Goal: Information Seeking & Learning: Find contact information

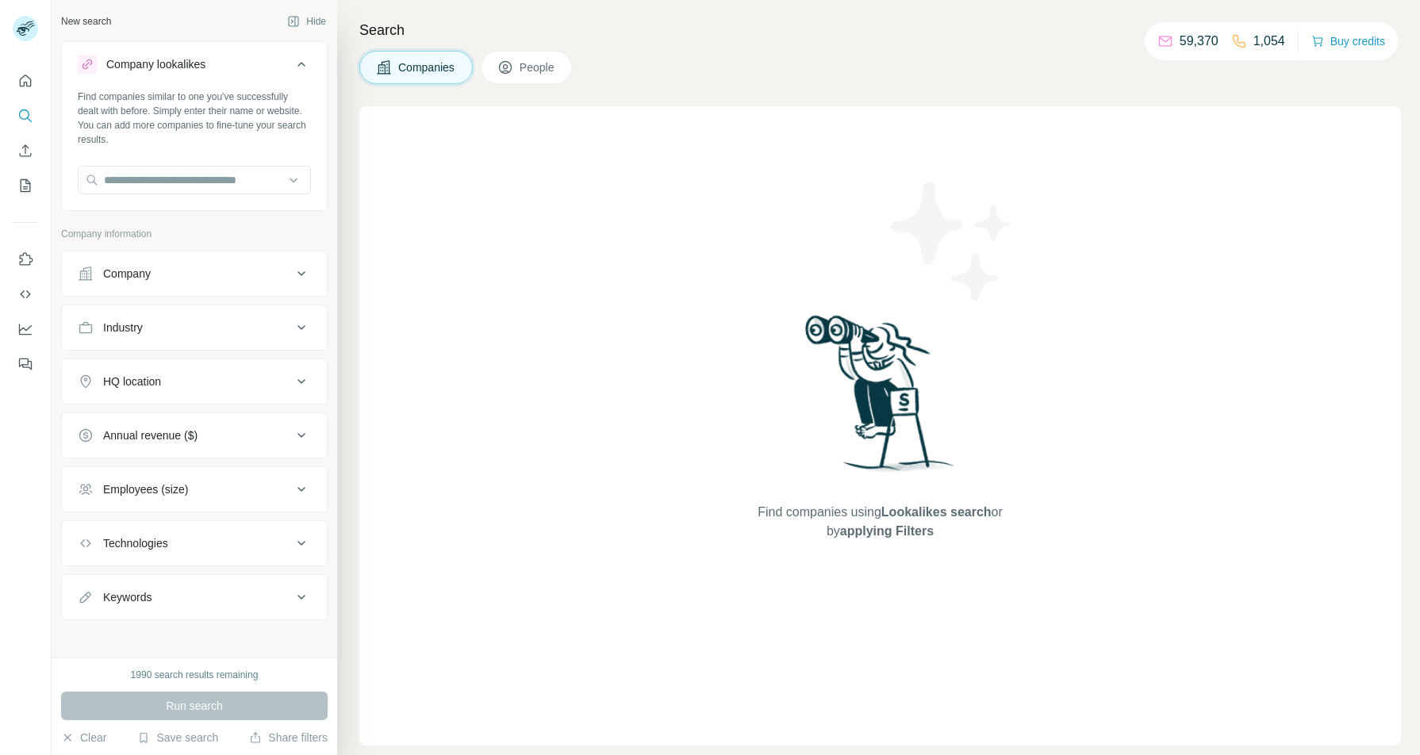
click at [218, 55] on div "Company lookalikes" at bounding box center [185, 64] width 214 height 19
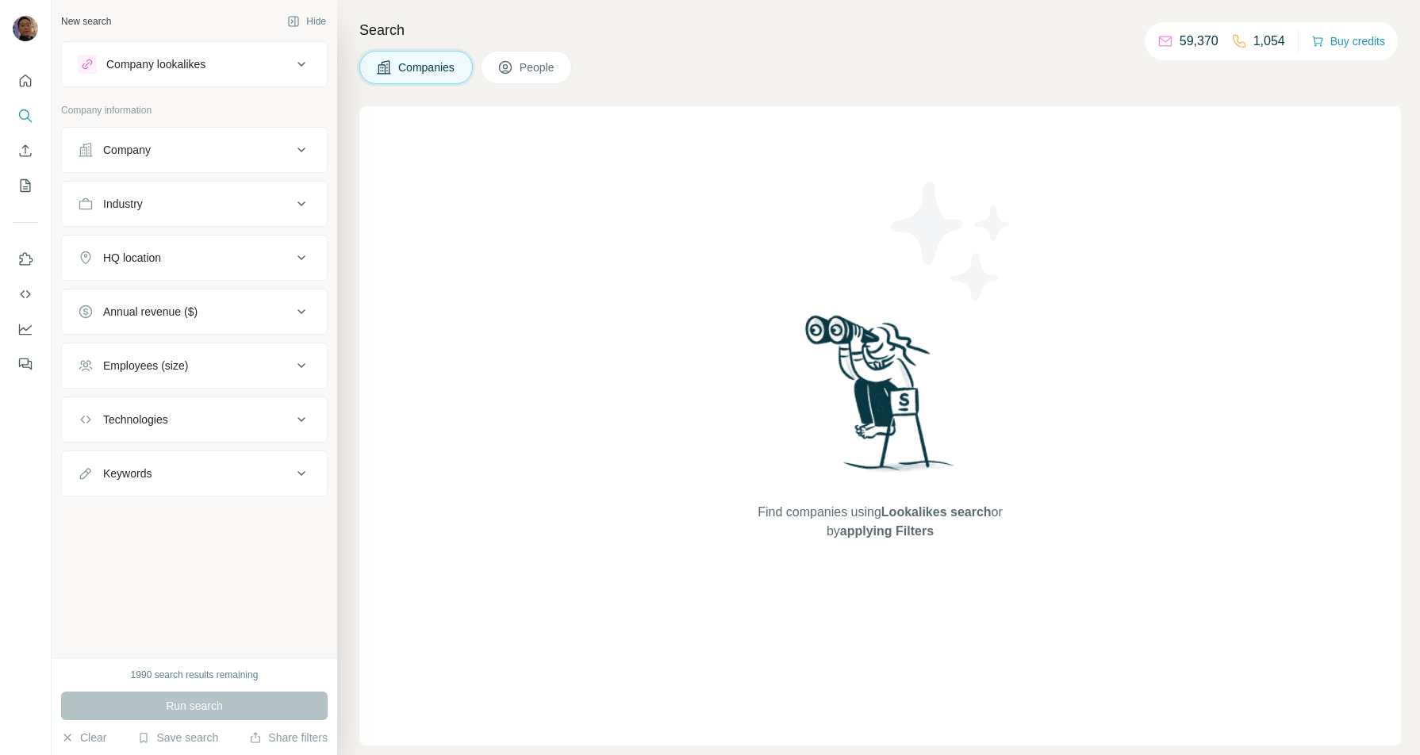
click at [531, 70] on span "People" at bounding box center [538, 67] width 36 height 16
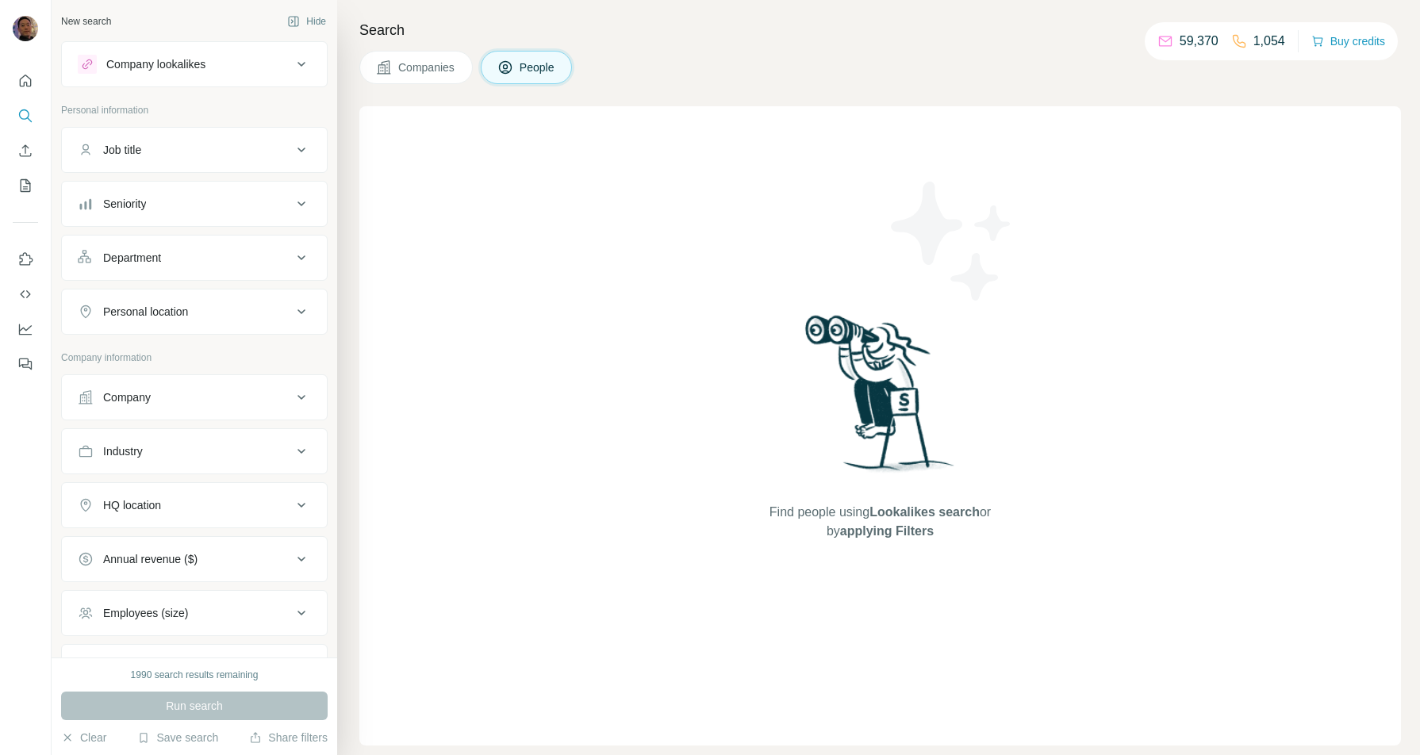
click at [172, 394] on div "Company" at bounding box center [185, 397] width 214 height 16
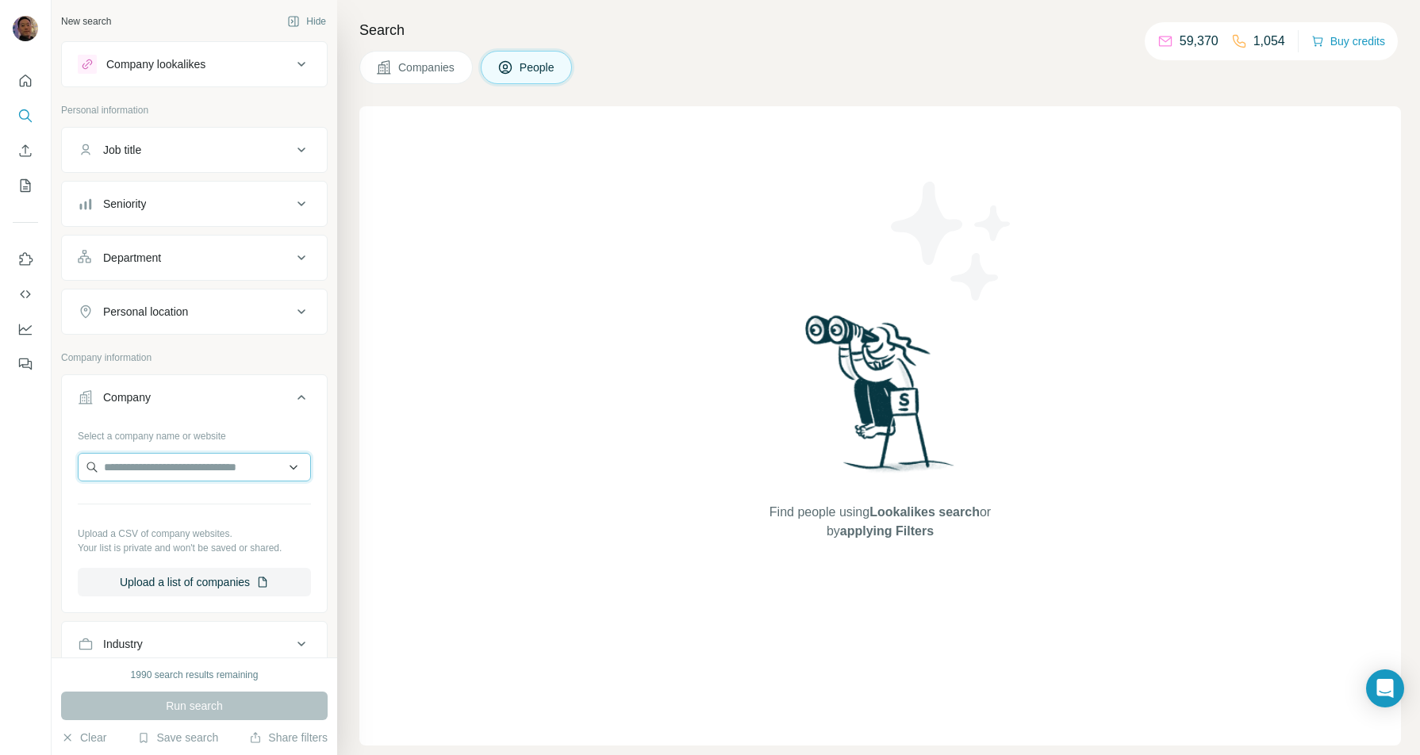
click at [155, 461] on input "text" at bounding box center [194, 467] width 233 height 29
type input "**********"
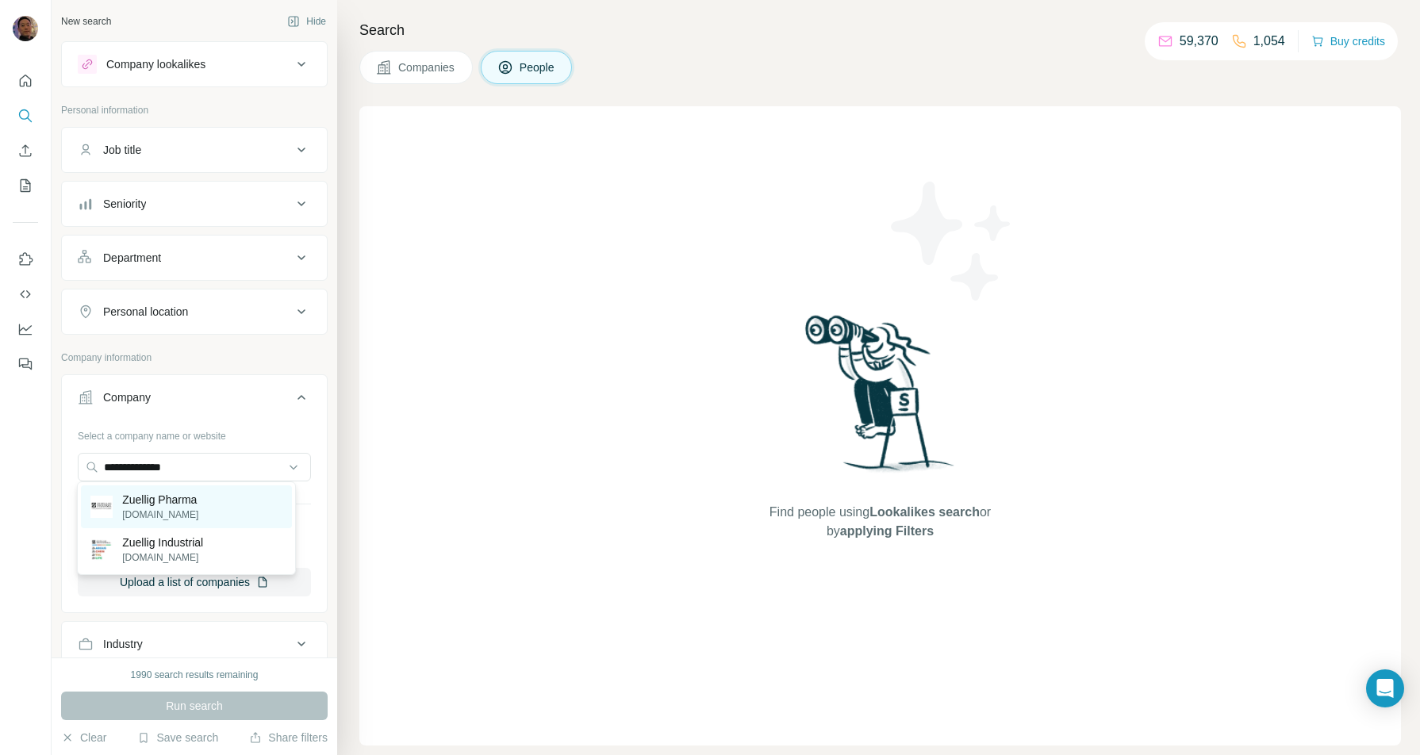
click at [196, 503] on p "Zuellig Pharma" at bounding box center [160, 500] width 76 height 16
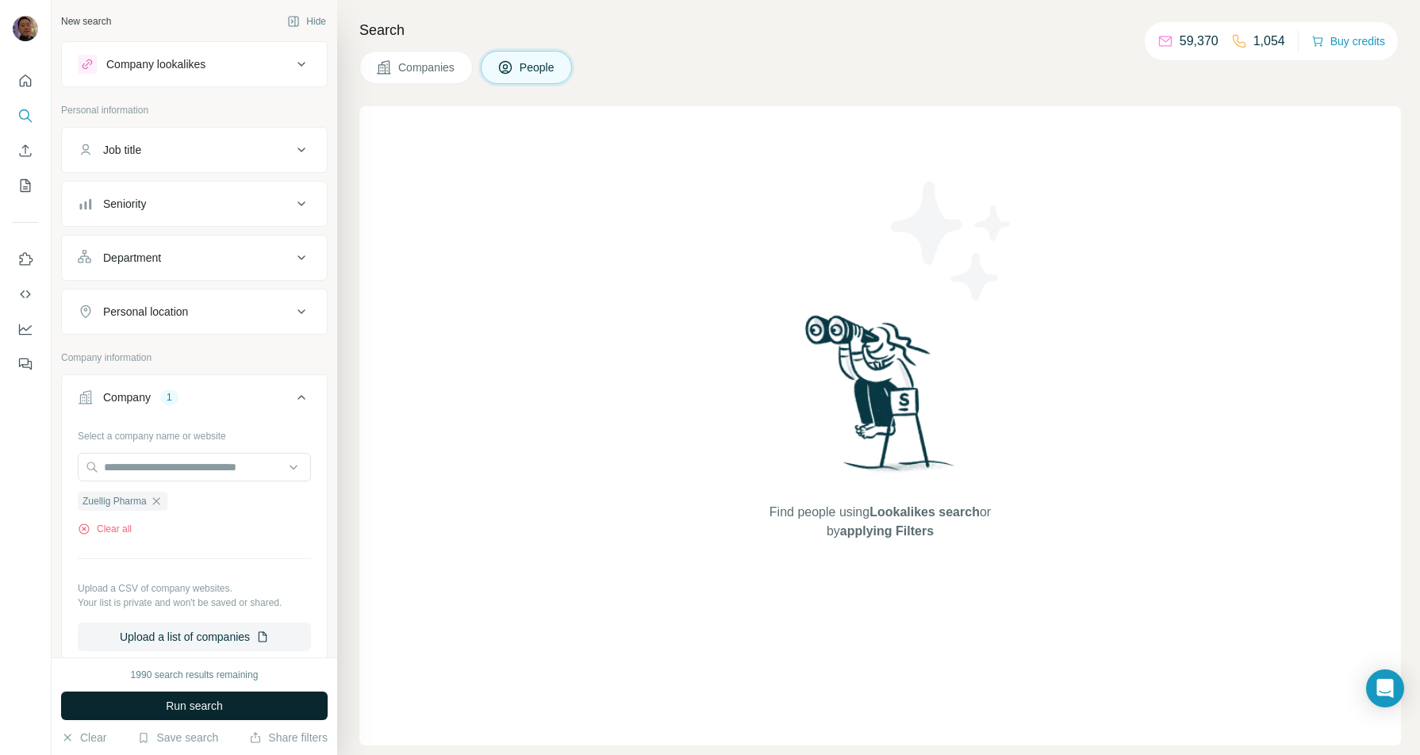
click at [252, 710] on button "Run search" at bounding box center [194, 706] width 267 height 29
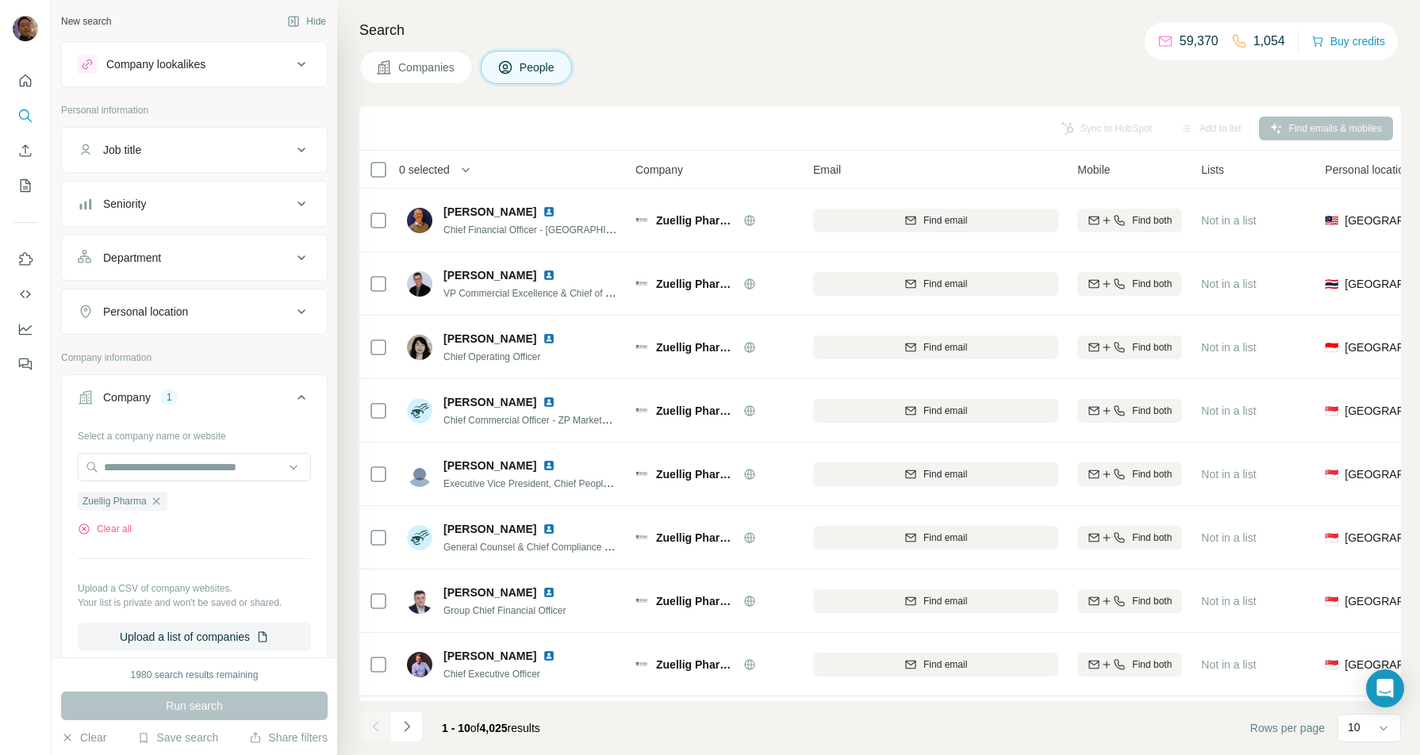
click at [178, 307] on div "Personal location" at bounding box center [145, 312] width 85 height 16
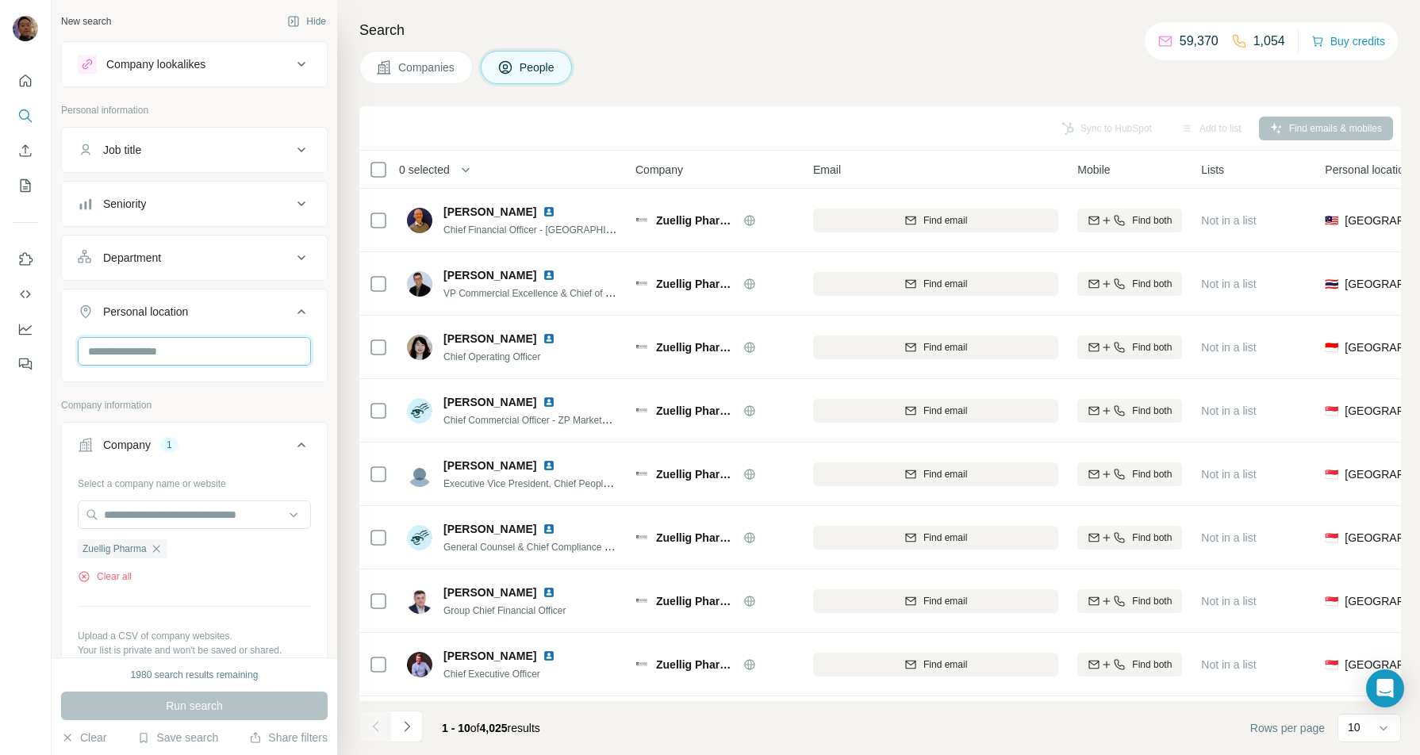
click at [165, 353] on input "text" at bounding box center [194, 351] width 233 height 29
type input "********"
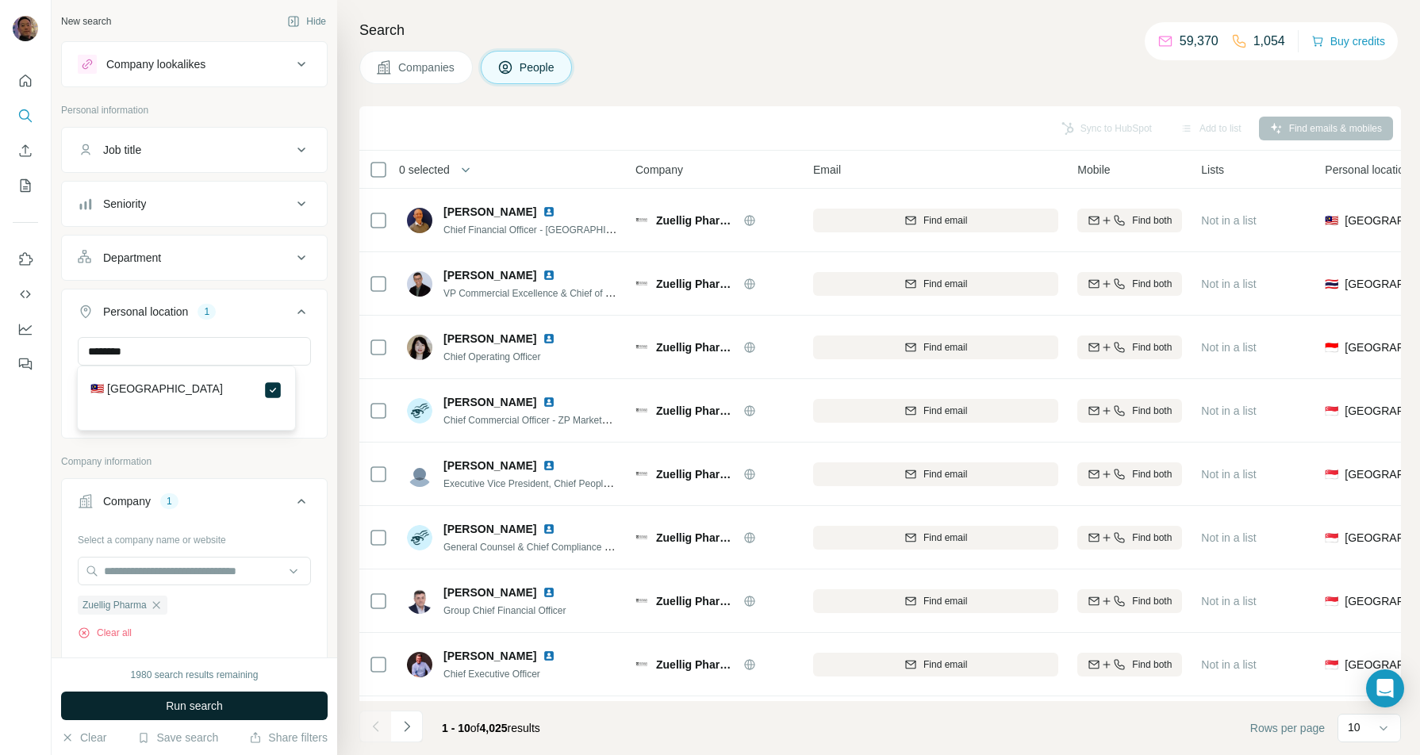
click at [230, 703] on button "Run search" at bounding box center [194, 706] width 267 height 29
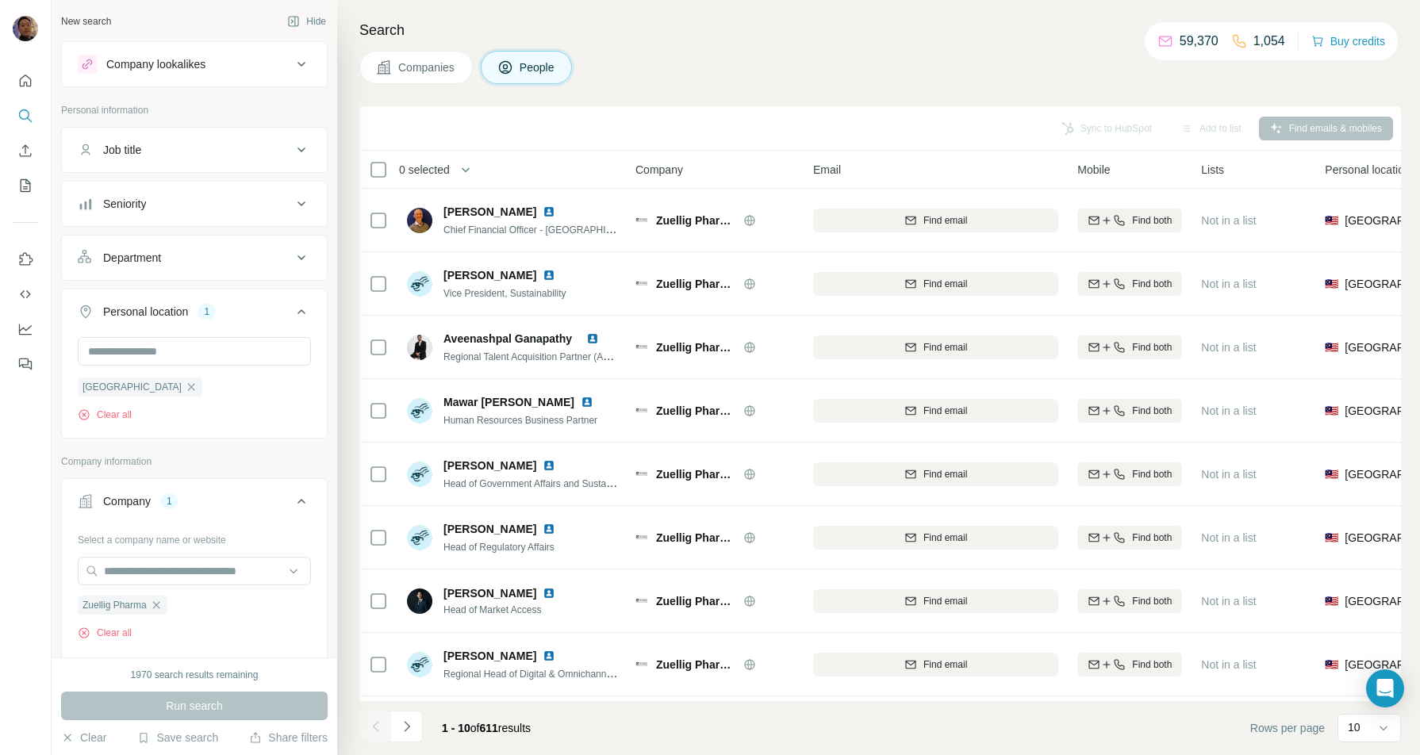
click at [184, 263] on div "Department" at bounding box center [185, 258] width 214 height 16
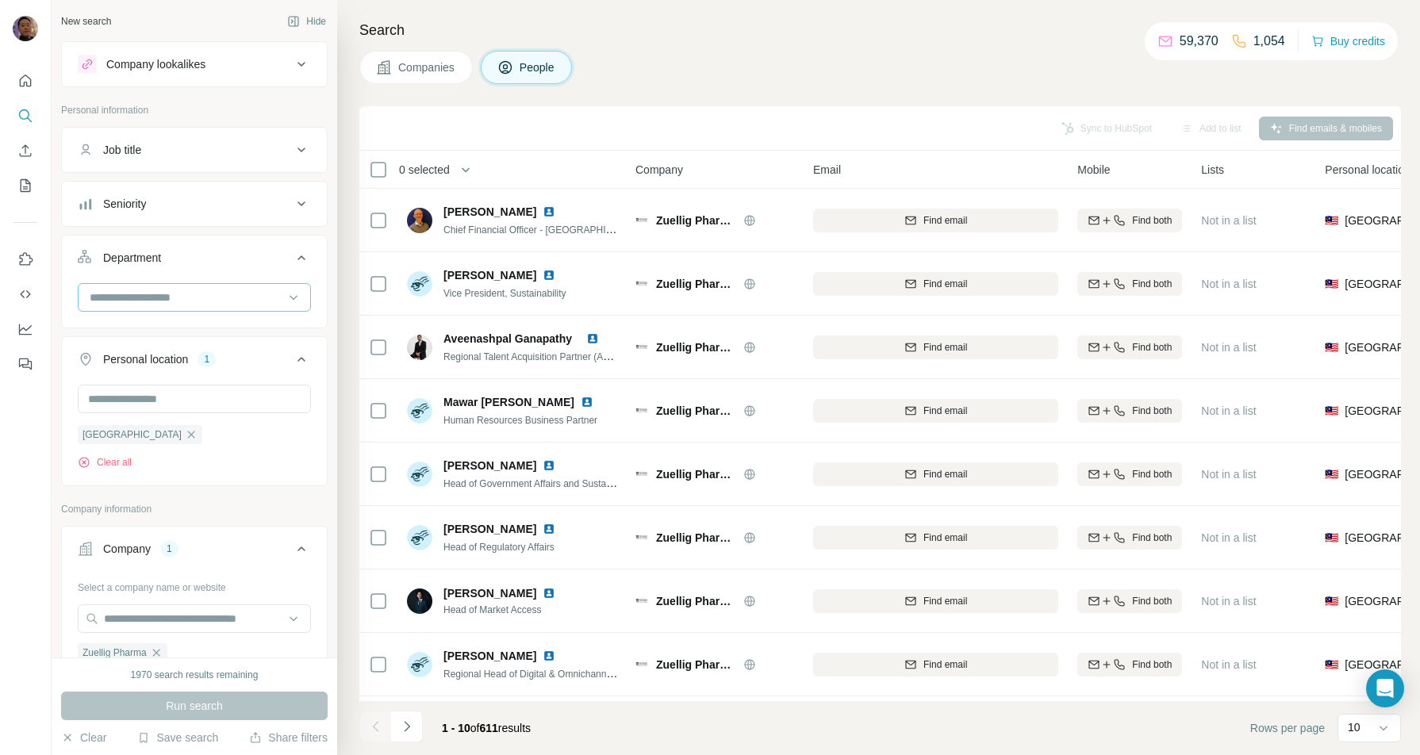
click at [184, 296] on input at bounding box center [186, 297] width 196 height 17
type input "**"
click at [185, 323] on p "PR and Communications" at bounding box center [151, 331] width 123 height 16
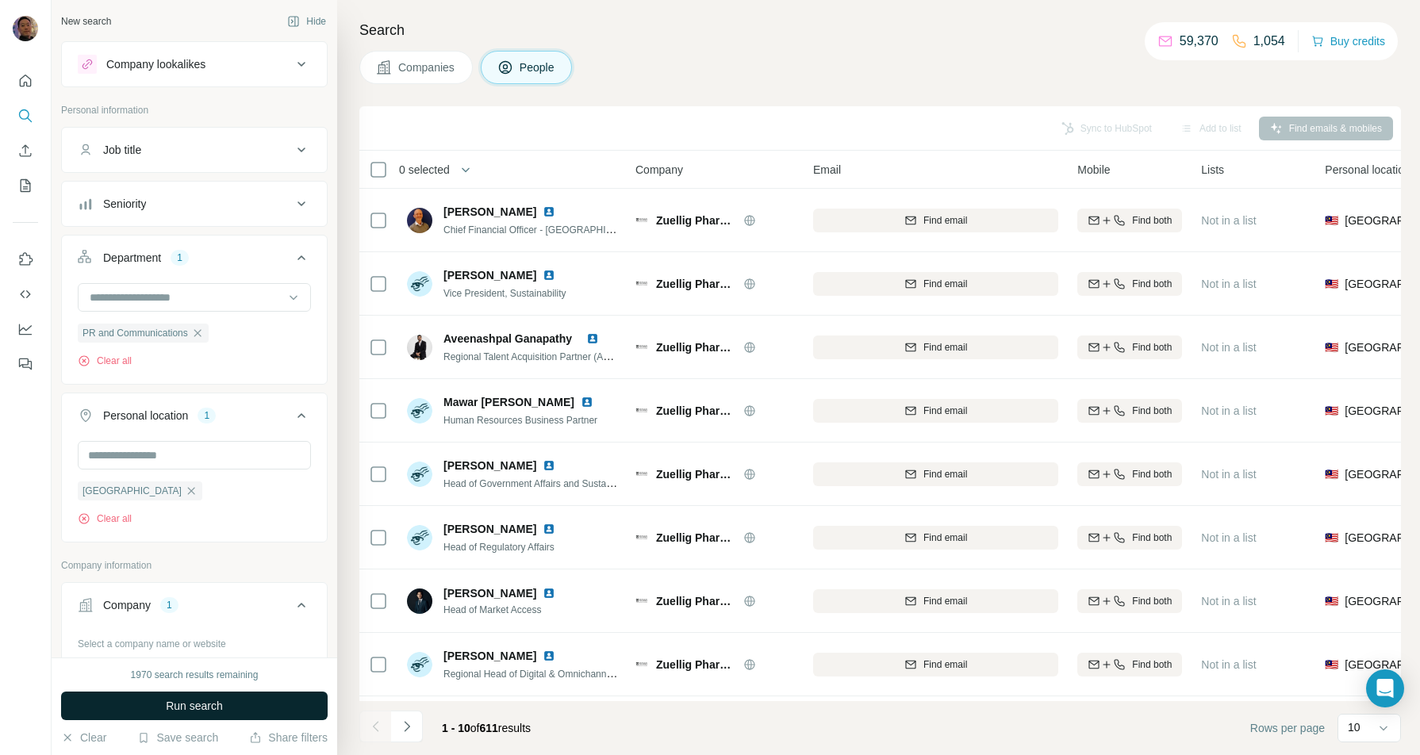
click at [231, 700] on button "Run search" at bounding box center [194, 706] width 267 height 29
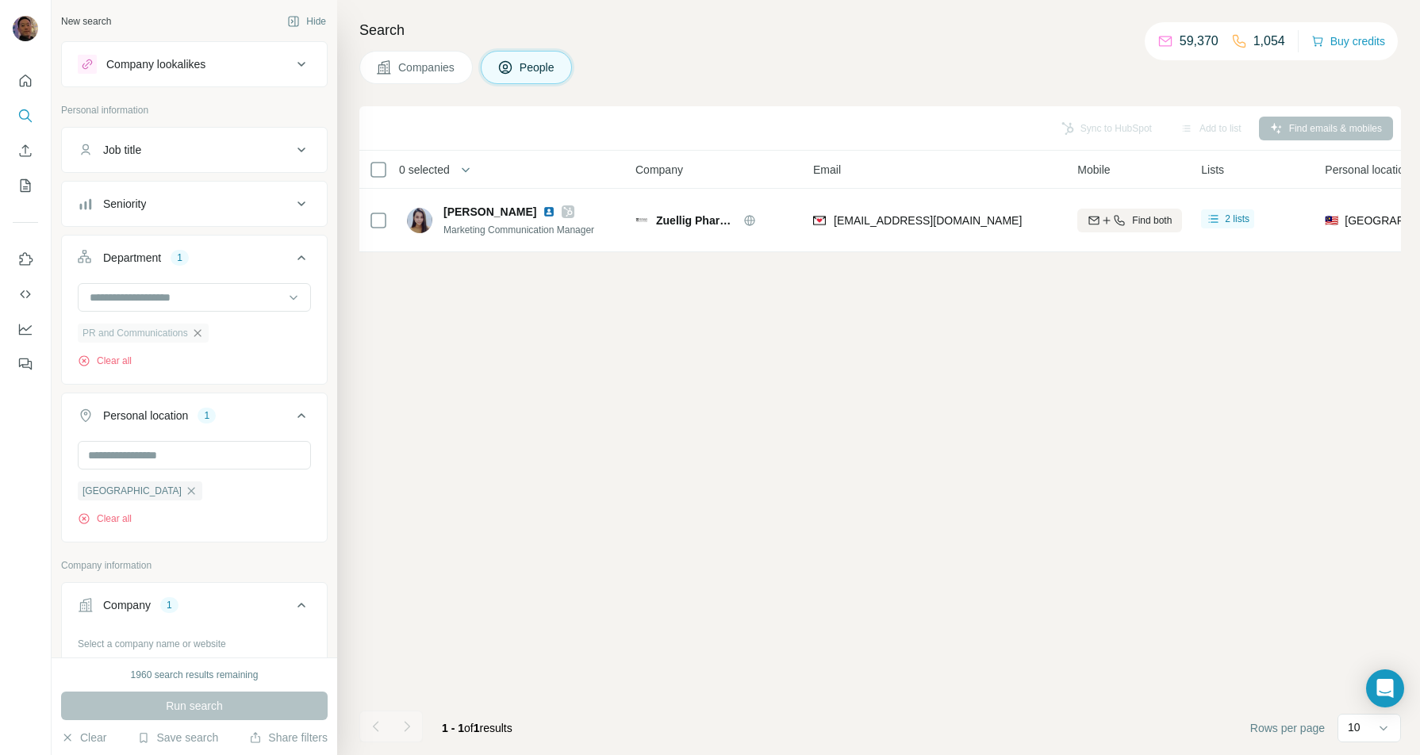
click at [201, 329] on icon "button" at bounding box center [197, 333] width 13 height 13
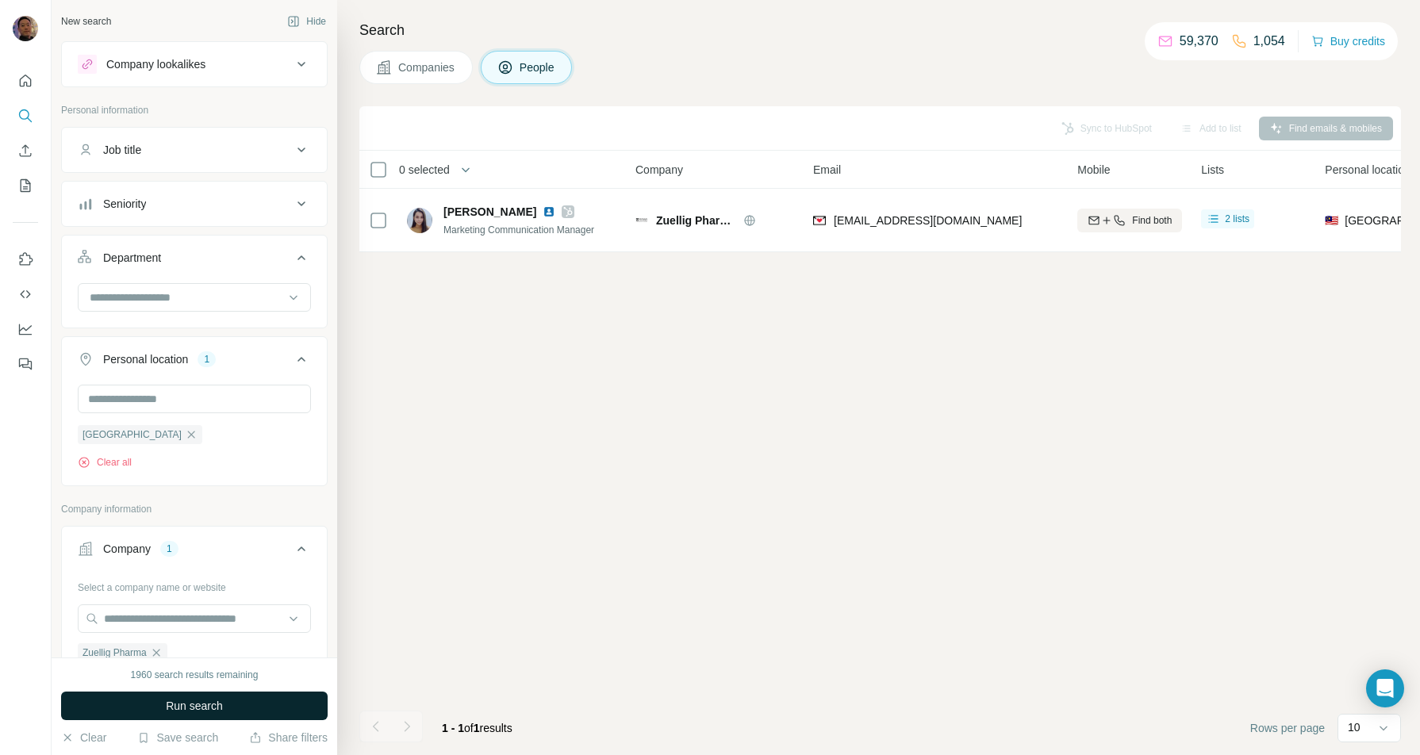
click at [213, 700] on span "Run search" at bounding box center [194, 706] width 57 height 16
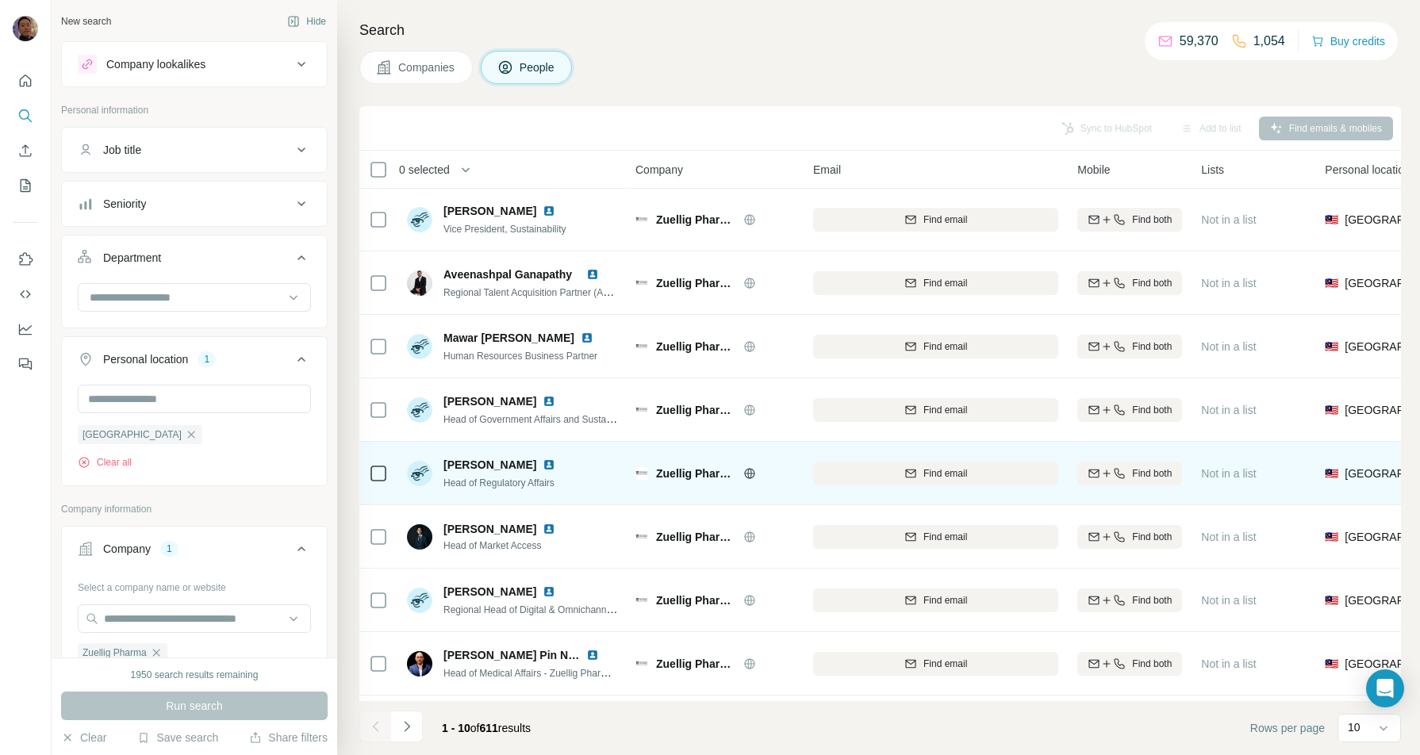
scroll to position [99, 0]
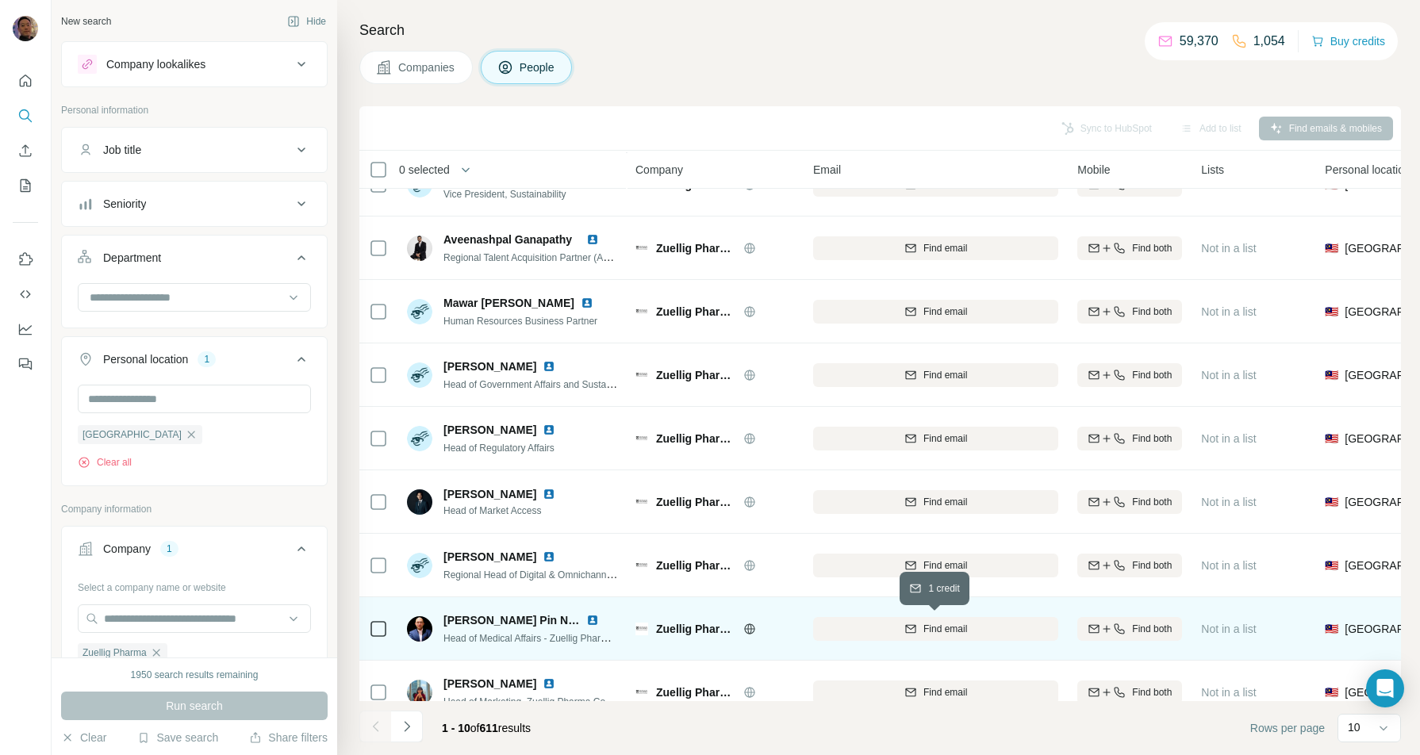
click at [919, 629] on div "Find email" at bounding box center [935, 629] width 245 height 14
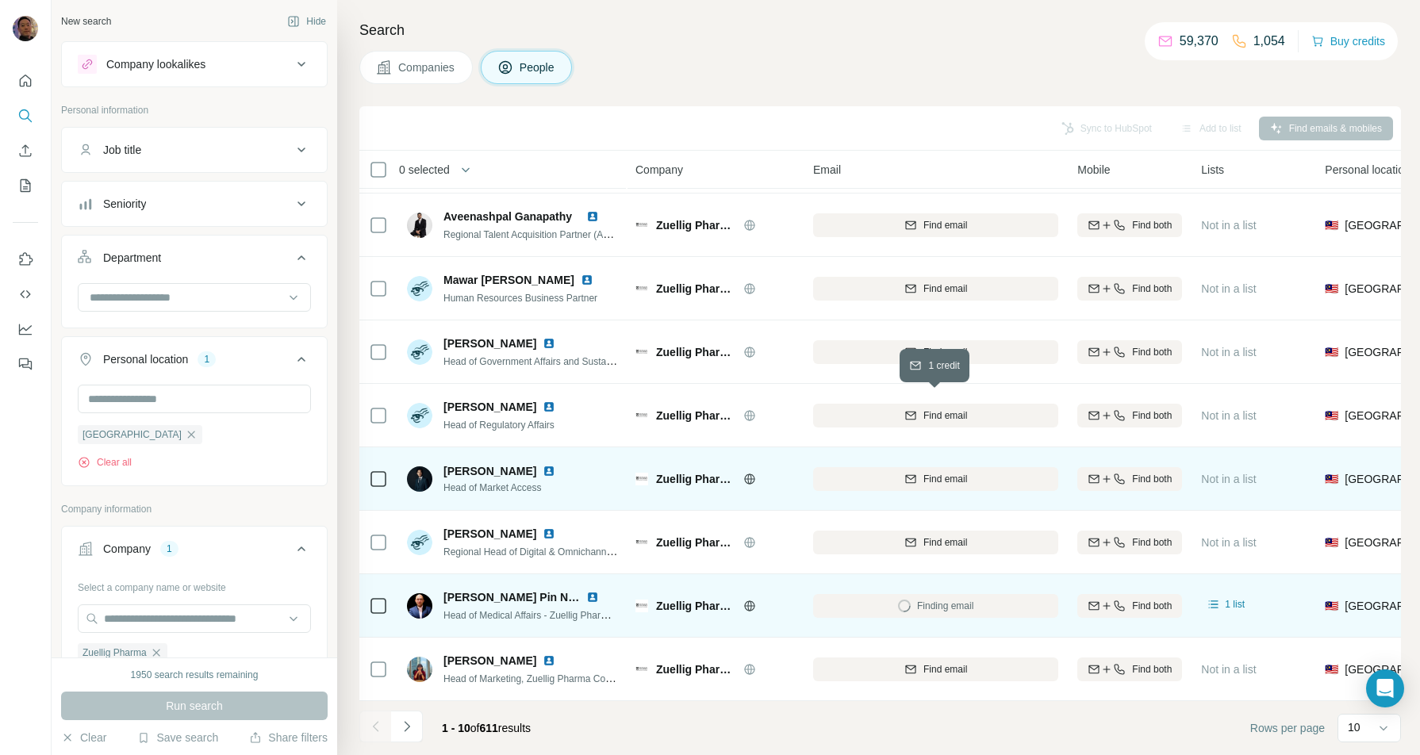
scroll to position [131, 0]
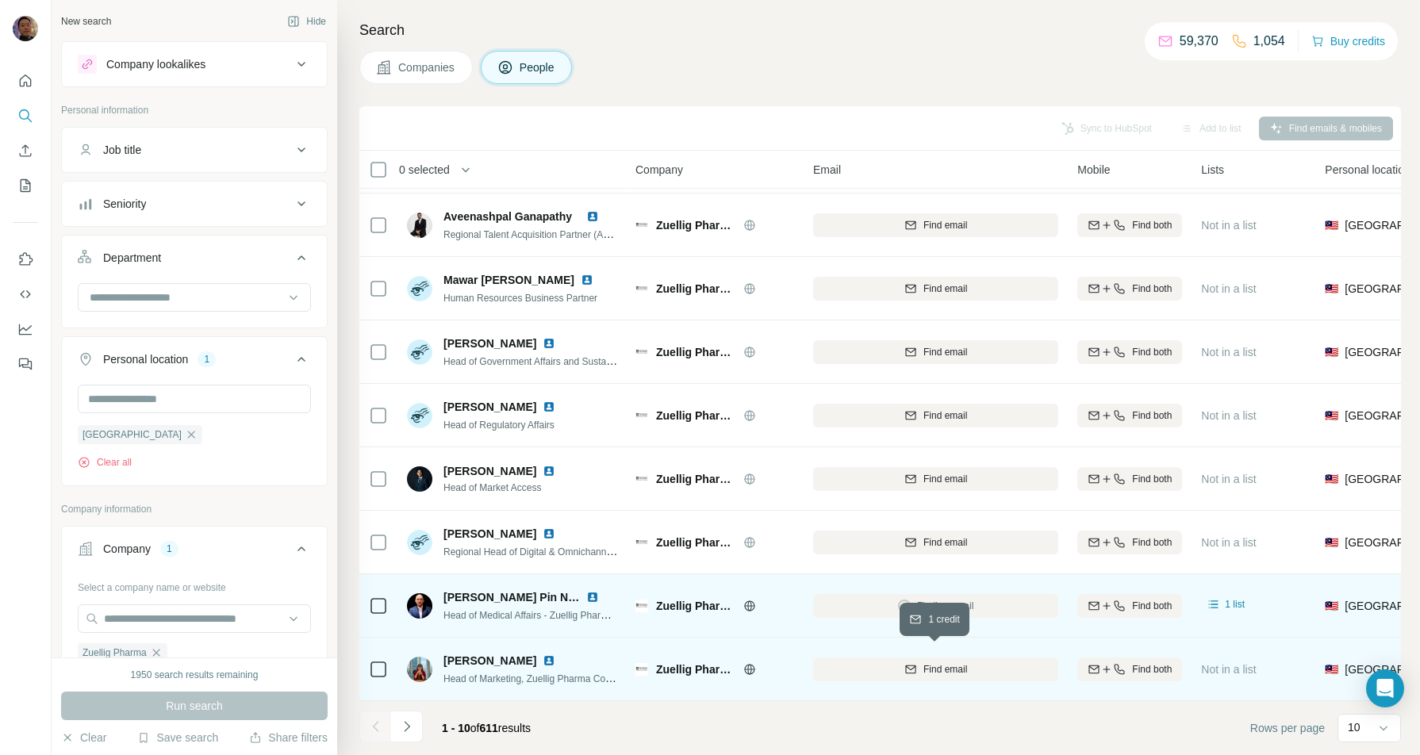
click at [952, 662] on span "Find email" at bounding box center [945, 669] width 44 height 14
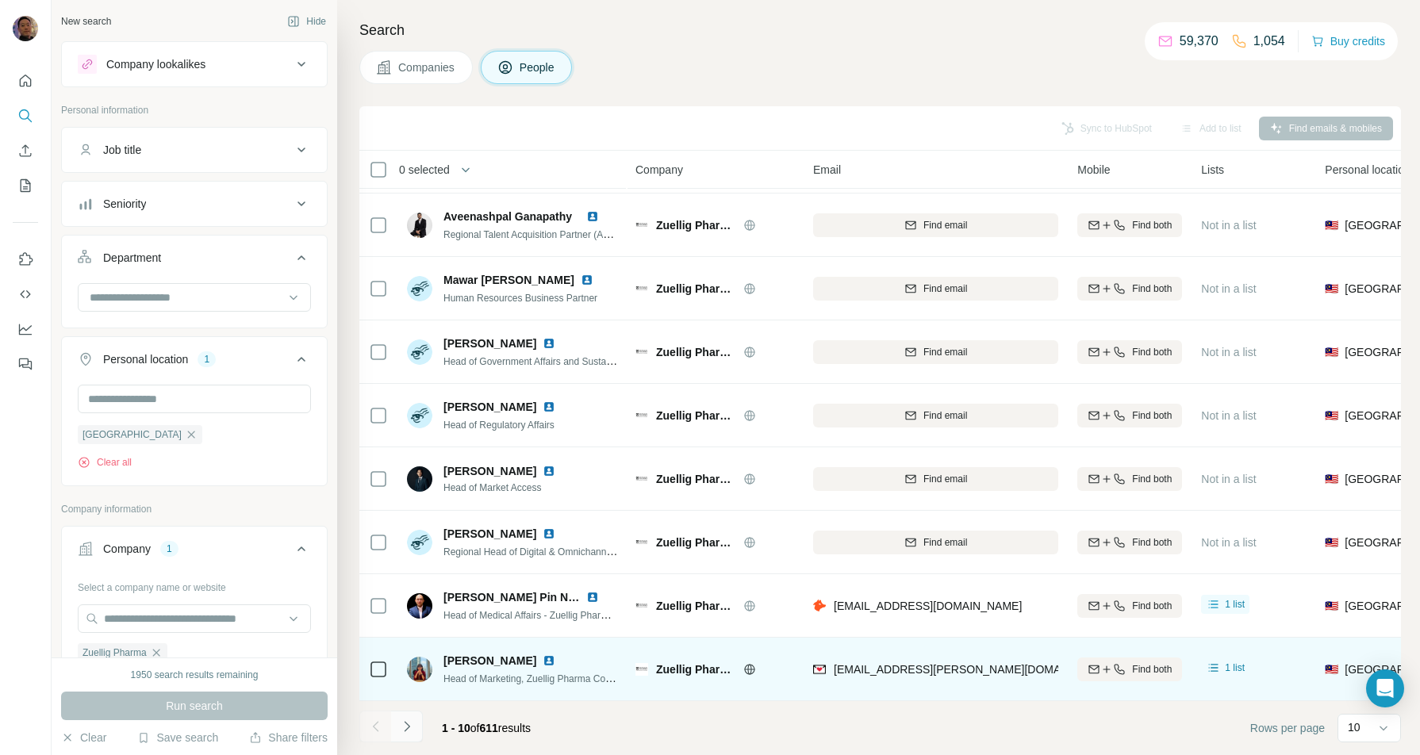
click at [408, 727] on icon "Navigate to next page" at bounding box center [407, 726] width 6 height 10
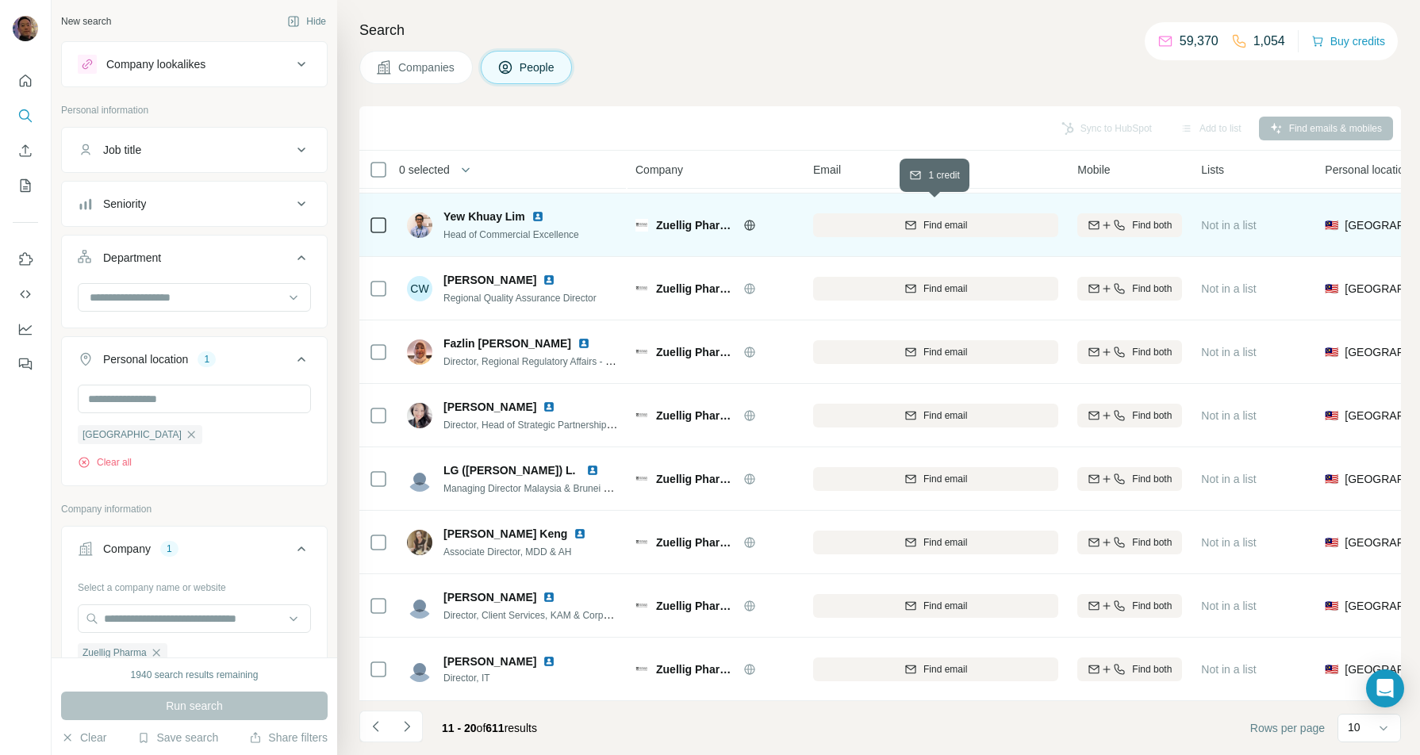
click at [946, 218] on span "Find email" at bounding box center [945, 225] width 44 height 14
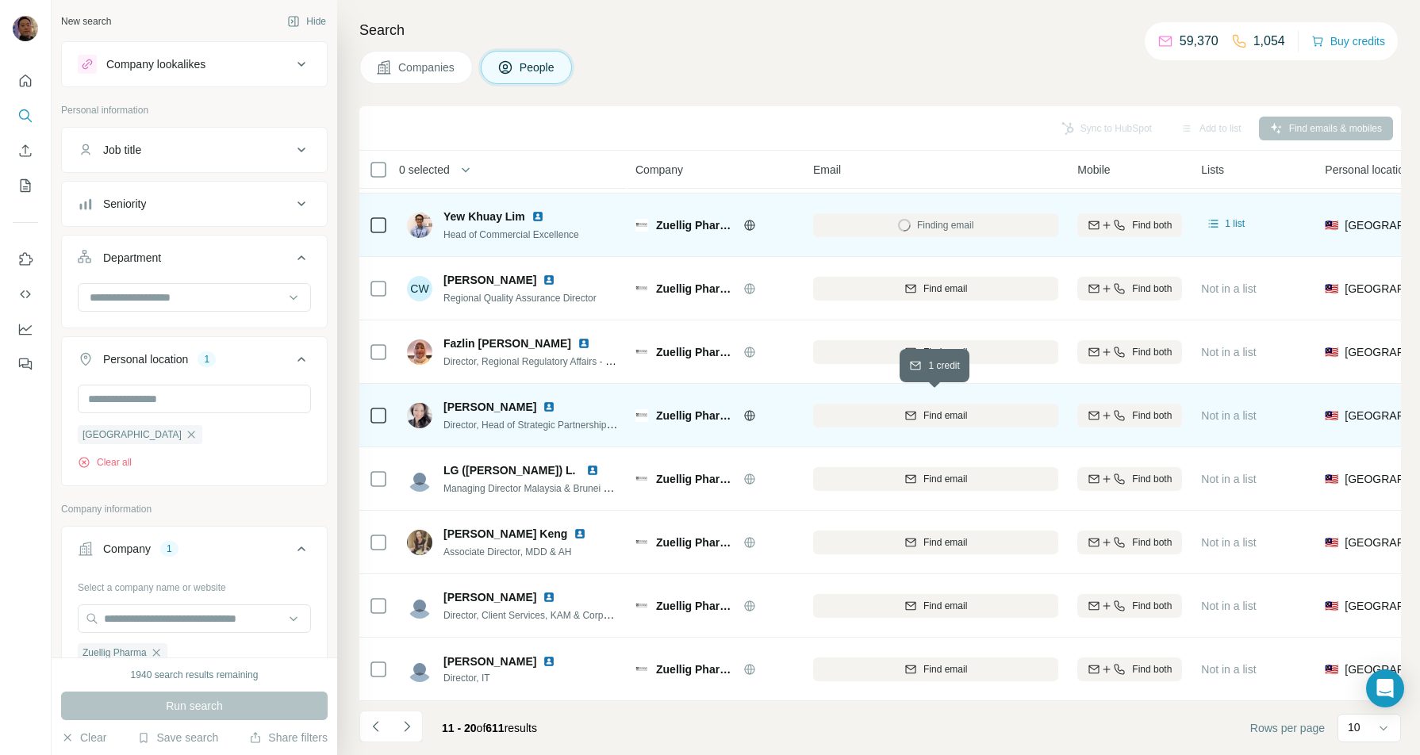
click at [956, 404] on button "Find email" at bounding box center [935, 416] width 245 height 24
